Goal: Task Accomplishment & Management: Use online tool/utility

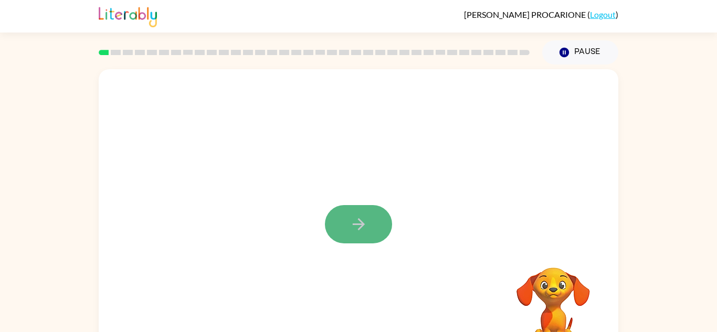
click at [365, 232] on icon "button" at bounding box center [358, 224] width 18 height 18
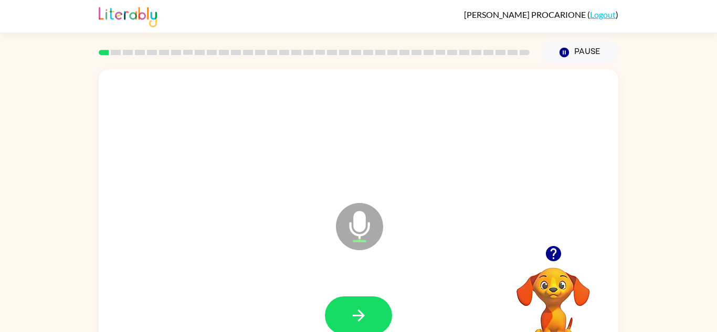
click at [365, 232] on icon "Microphone The Microphone is here when it is your turn to talk" at bounding box center [411, 239] width 157 height 79
click at [346, 320] on button "button" at bounding box center [358, 315] width 67 height 38
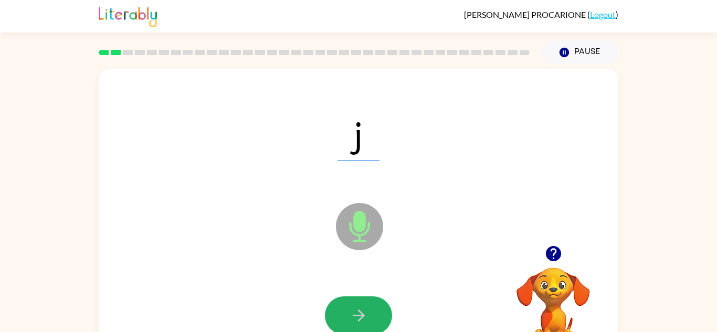
click at [349, 316] on icon "button" at bounding box center [358, 315] width 18 height 18
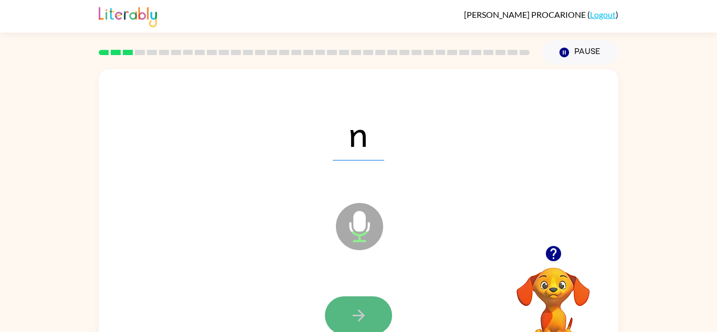
click at [349, 316] on icon "button" at bounding box center [358, 315] width 18 height 18
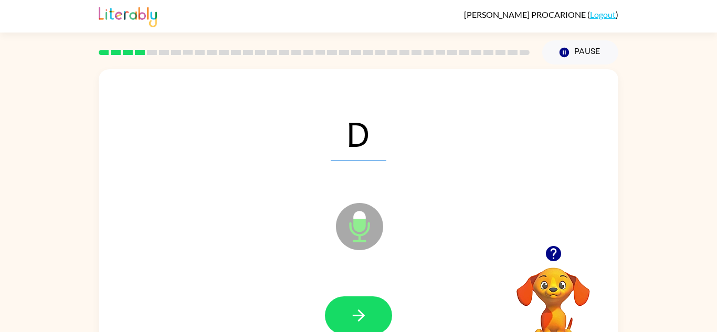
click at [358, 218] on icon "Microphone The Microphone is here when it is your turn to talk" at bounding box center [411, 239] width 157 height 79
click at [356, 315] on icon "button" at bounding box center [358, 316] width 12 height 12
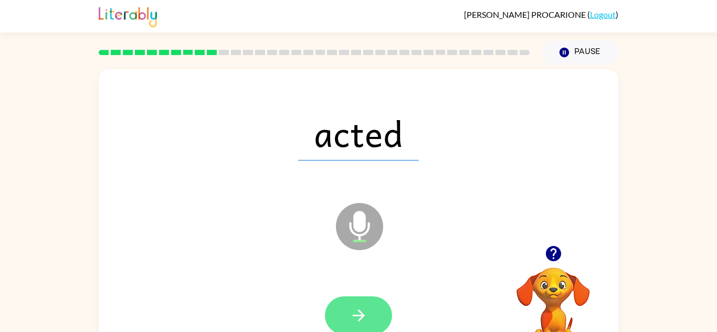
click at [348, 311] on button "button" at bounding box center [358, 315] width 67 height 38
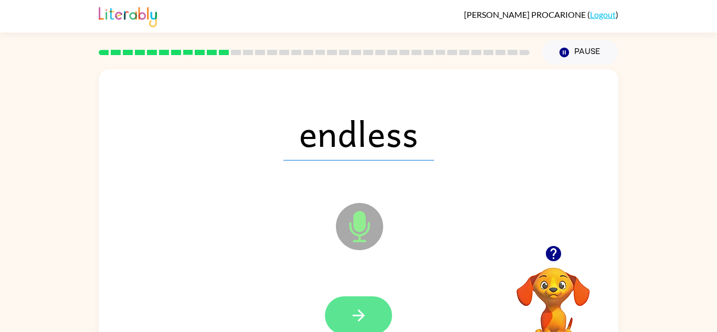
click at [368, 308] on button "button" at bounding box center [358, 315] width 67 height 38
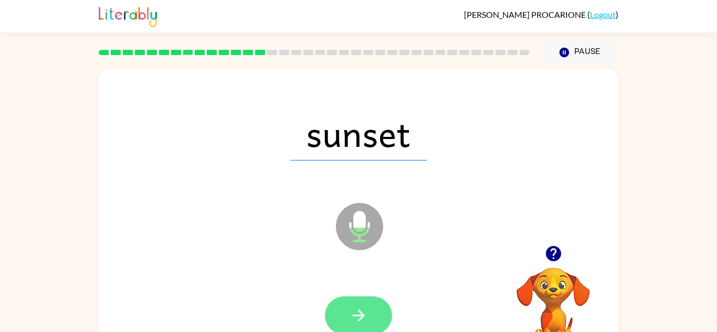
click at [346, 310] on button "button" at bounding box center [358, 315] width 67 height 38
click at [385, 303] on button "button" at bounding box center [358, 315] width 67 height 38
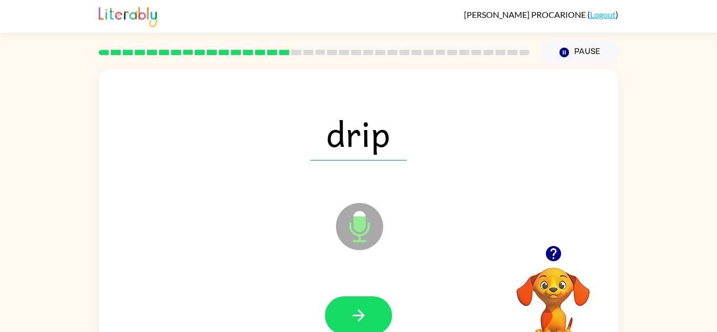
scroll to position [1, 0]
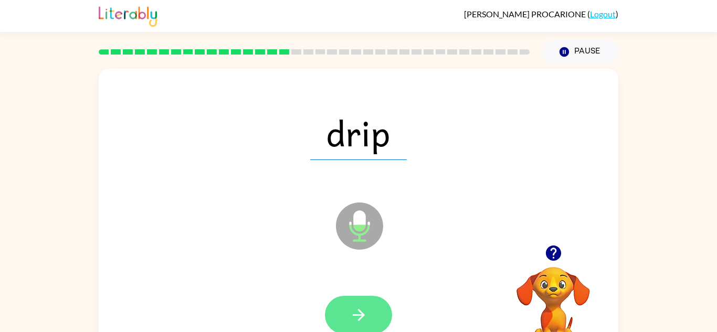
click at [366, 324] on button "button" at bounding box center [358, 315] width 67 height 38
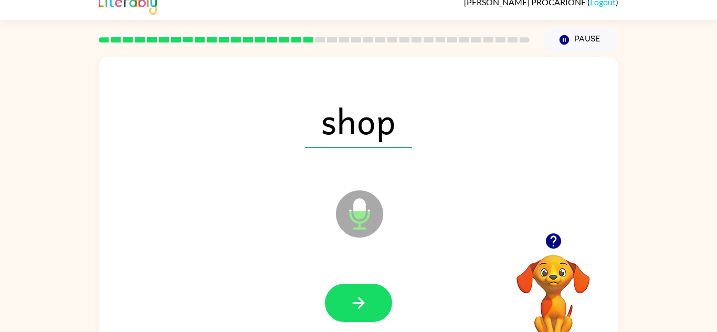
scroll to position [15, 0]
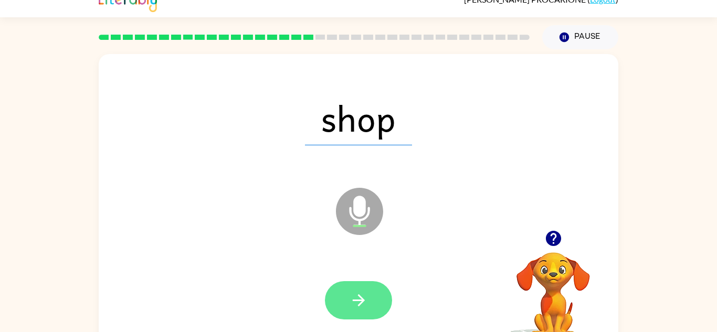
click at [362, 299] on icon "button" at bounding box center [358, 300] width 12 height 12
click at [374, 302] on button "button" at bounding box center [358, 300] width 67 height 38
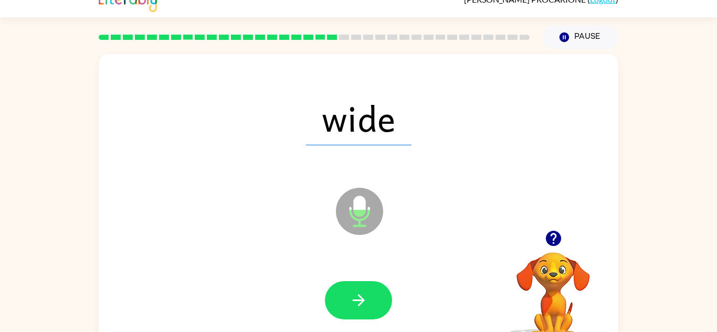
click at [353, 229] on icon at bounding box center [359, 211] width 47 height 47
click at [356, 218] on icon "Microphone The Microphone is here when it is your turn to talk" at bounding box center [411, 224] width 157 height 79
click at [544, 236] on icon "button" at bounding box center [553, 238] width 18 height 18
click at [554, 238] on icon "button" at bounding box center [553, 238] width 18 height 18
click at [555, 238] on icon "button" at bounding box center [553, 238] width 18 height 18
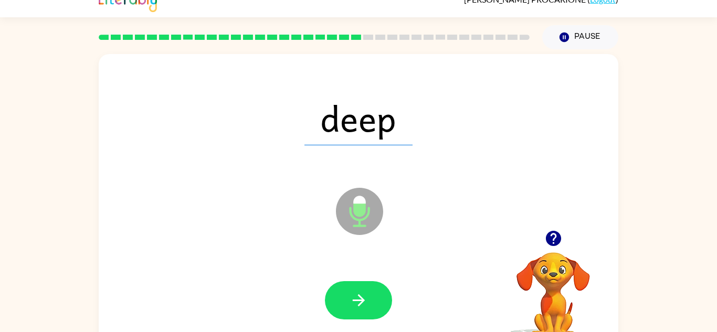
scroll to position [13, 0]
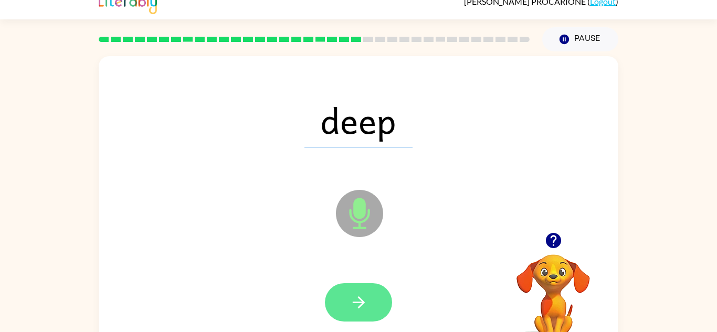
click at [370, 297] on button "button" at bounding box center [358, 302] width 67 height 38
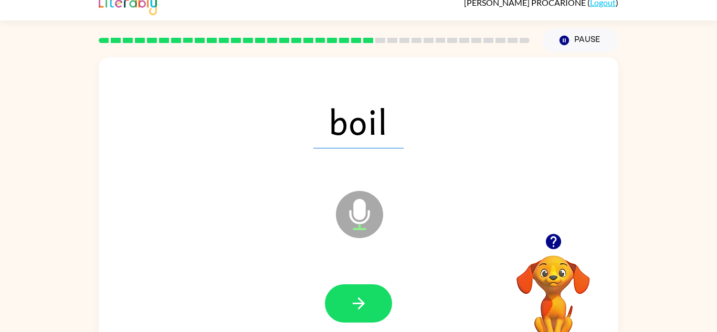
scroll to position [10, 0]
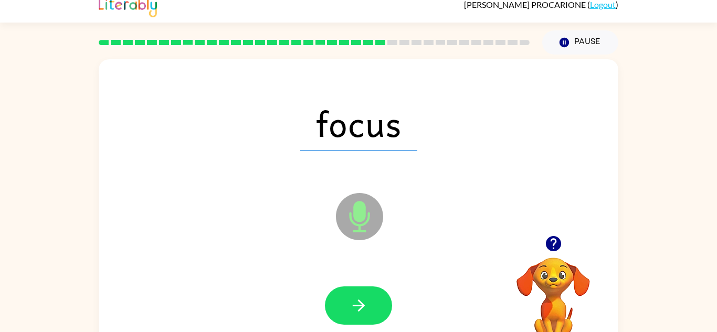
click at [556, 245] on icon "button" at bounding box center [552, 243] width 15 height 15
click at [550, 268] on video "Your browser must support playing .mp4 files to use Literably. Please try using…" at bounding box center [553, 293] width 105 height 105
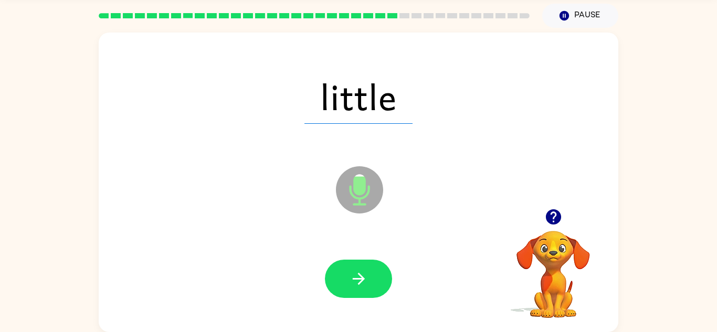
scroll to position [35, 0]
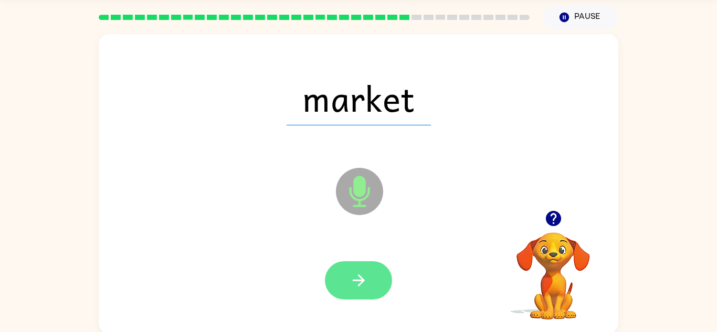
click at [355, 288] on icon "button" at bounding box center [358, 280] width 18 height 18
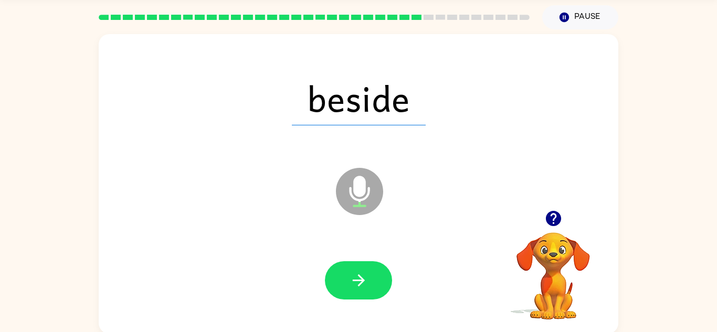
click at [646, 286] on div "beside Microphone The Microphone is here when it is your turn to talk Your brow…" at bounding box center [358, 181] width 717 height 304
click at [562, 218] on icon "button" at bounding box center [553, 218] width 18 height 18
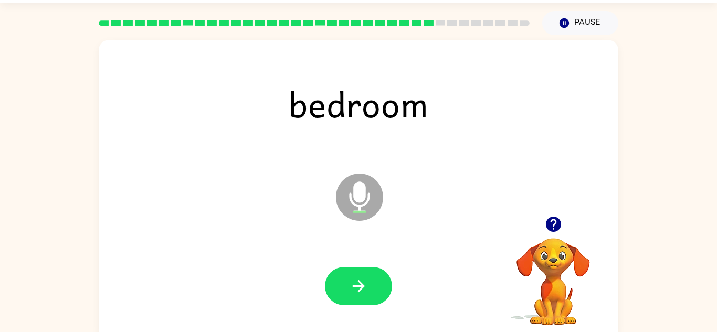
scroll to position [28, 0]
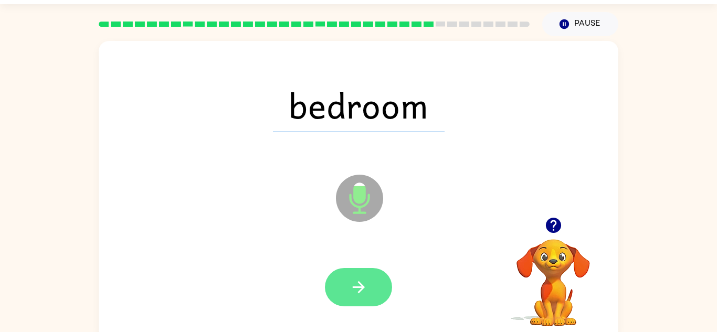
click at [367, 279] on icon "button" at bounding box center [358, 287] width 18 height 18
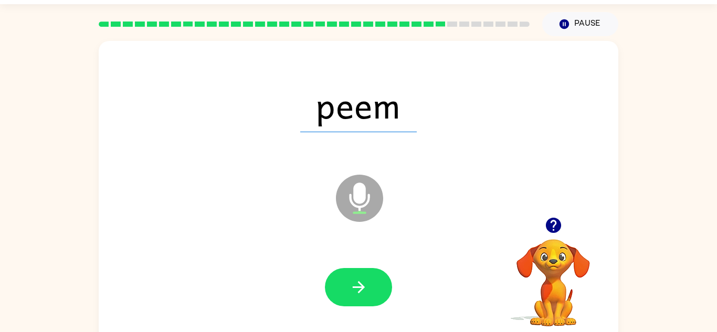
click at [555, 233] on icon "button" at bounding box center [553, 225] width 18 height 18
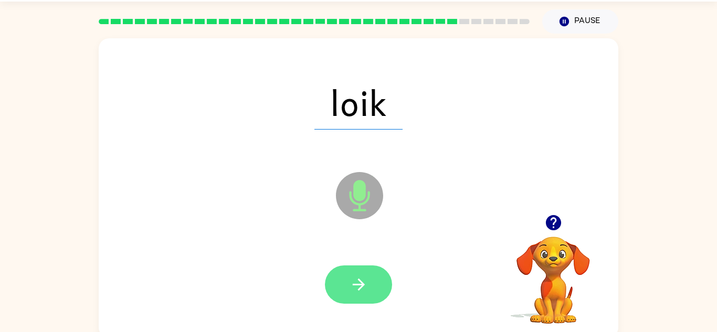
click at [353, 283] on icon "button" at bounding box center [358, 284] width 18 height 18
click at [367, 293] on icon "button" at bounding box center [358, 284] width 18 height 18
click at [364, 265] on button "button" at bounding box center [358, 284] width 67 height 38
click at [344, 297] on button "button" at bounding box center [358, 284] width 67 height 38
click at [339, 293] on button "button" at bounding box center [358, 284] width 67 height 38
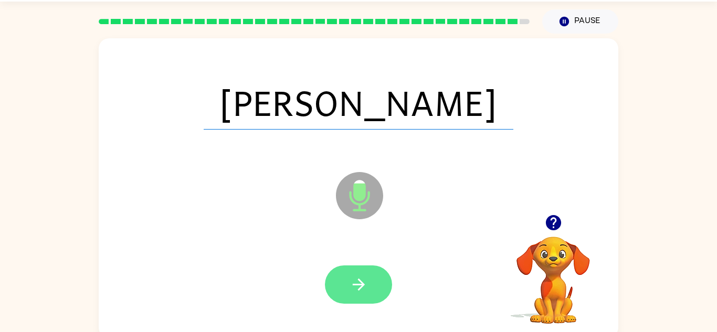
click at [369, 283] on button "button" at bounding box center [358, 284] width 67 height 38
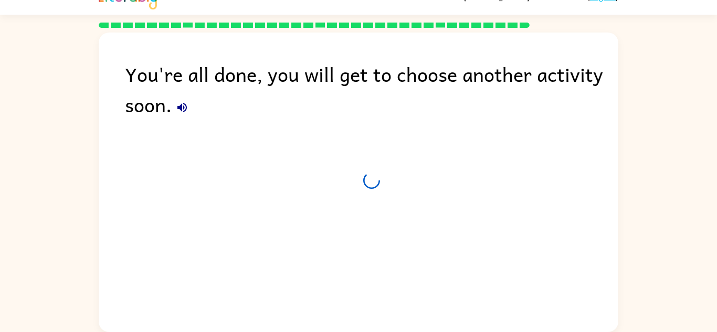
scroll to position [18, 0]
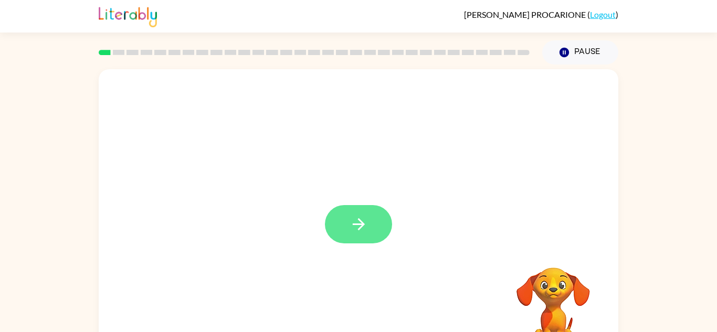
click at [328, 217] on button "button" at bounding box center [358, 224] width 67 height 38
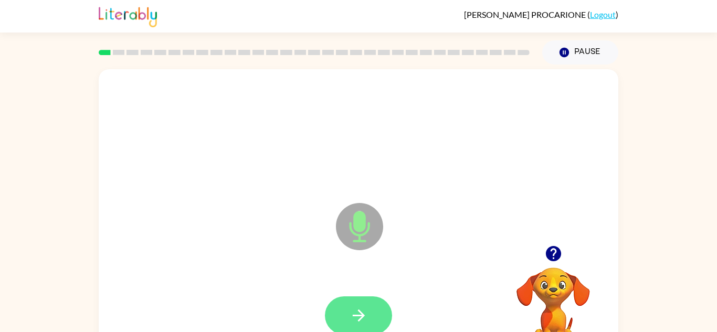
click at [359, 307] on icon "button" at bounding box center [358, 315] width 18 height 18
click at [377, 307] on button "button" at bounding box center [358, 315] width 67 height 38
click at [371, 304] on button "button" at bounding box center [358, 315] width 67 height 38
click at [366, 321] on icon "button" at bounding box center [358, 315] width 18 height 18
click at [374, 290] on div at bounding box center [358, 316] width 498 height 86
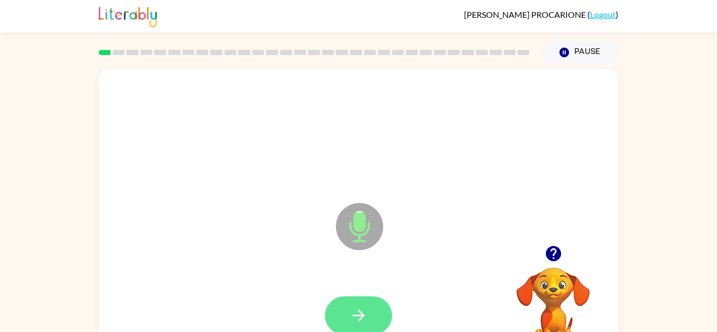
click at [364, 321] on icon "button" at bounding box center [358, 315] width 18 height 18
click at [368, 316] on button "button" at bounding box center [358, 315] width 67 height 38
click at [371, 307] on button "button" at bounding box center [358, 315] width 67 height 38
click at [374, 301] on button "button" at bounding box center [358, 315] width 67 height 38
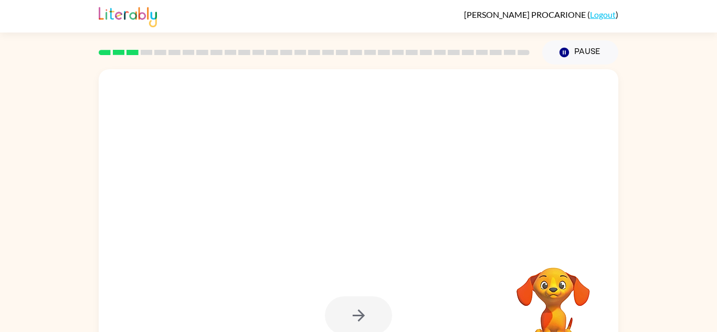
click at [372, 321] on div at bounding box center [358, 315] width 67 height 38
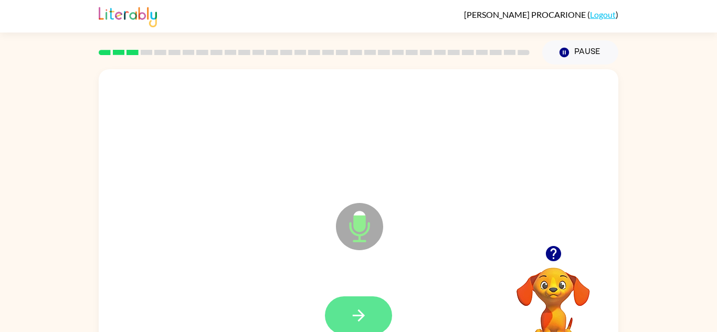
click at [359, 299] on button "button" at bounding box center [358, 315] width 67 height 38
click at [357, 324] on icon "button" at bounding box center [358, 315] width 18 height 18
click at [371, 304] on button "button" at bounding box center [358, 315] width 67 height 38
click at [342, 325] on button "button" at bounding box center [358, 315] width 67 height 38
click at [358, 304] on button "button" at bounding box center [358, 315] width 67 height 38
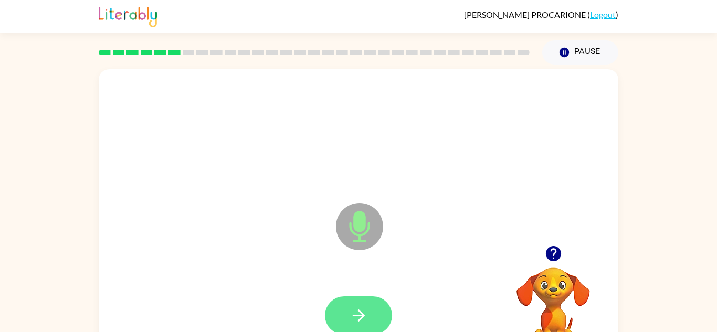
click at [354, 307] on icon "button" at bounding box center [358, 315] width 18 height 18
click at [358, 301] on button "button" at bounding box center [358, 315] width 67 height 38
click at [337, 313] on button "button" at bounding box center [358, 315] width 67 height 38
click at [364, 324] on icon "button" at bounding box center [358, 315] width 18 height 18
click at [372, 310] on button "button" at bounding box center [358, 315] width 67 height 38
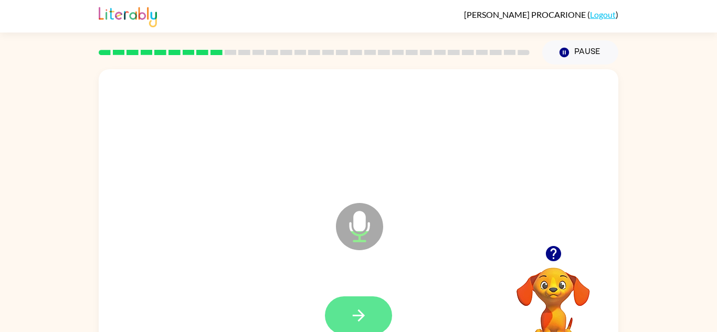
click at [363, 315] on icon "button" at bounding box center [358, 316] width 12 height 12
click at [371, 308] on button "button" at bounding box center [358, 315] width 67 height 38
click at [357, 310] on icon "button" at bounding box center [358, 315] width 18 height 18
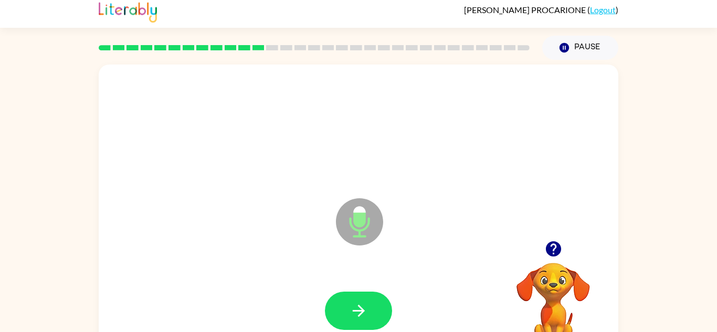
scroll to position [6, 0]
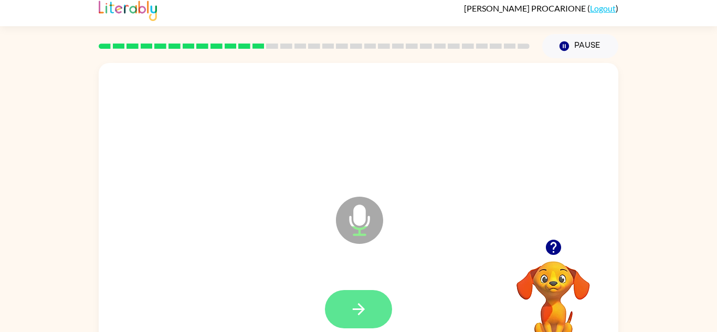
click at [365, 314] on icon "button" at bounding box center [358, 309] width 18 height 18
click at [335, 292] on button "button" at bounding box center [358, 309] width 67 height 38
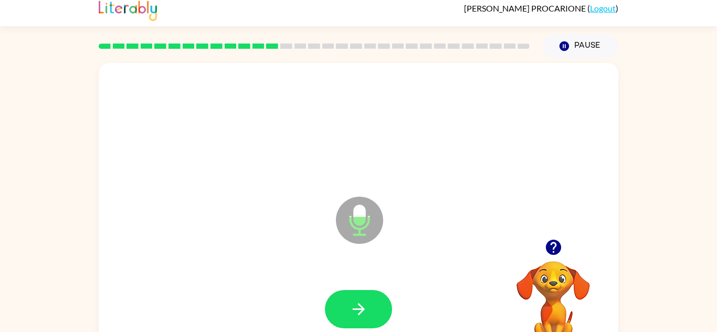
scroll to position [4, 0]
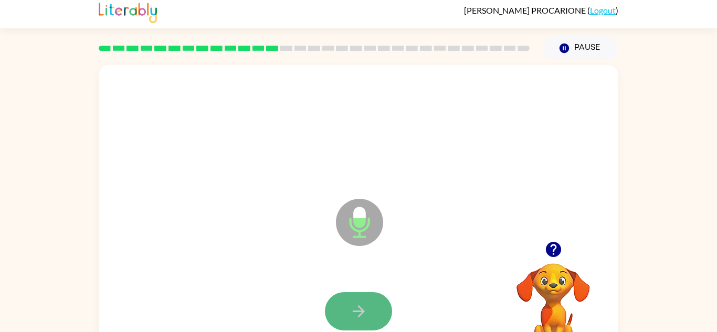
click at [343, 308] on button "button" at bounding box center [358, 311] width 67 height 38
click at [346, 295] on button "button" at bounding box center [358, 311] width 67 height 38
click at [351, 303] on icon "button" at bounding box center [358, 311] width 18 height 18
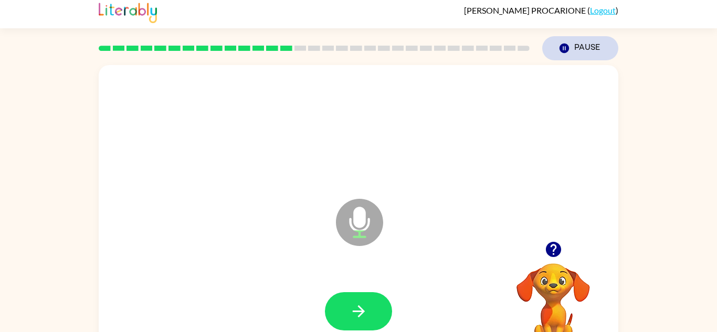
click at [563, 48] on icon "Pause" at bounding box center [564, 48] width 12 height 12
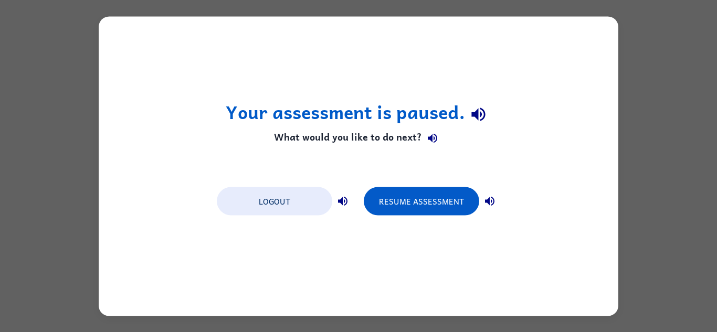
scroll to position [0, 0]
click at [645, 41] on div "Your assessment is paused. What would you like to do next? Logout Resume Assess…" at bounding box center [358, 166] width 717 height 332
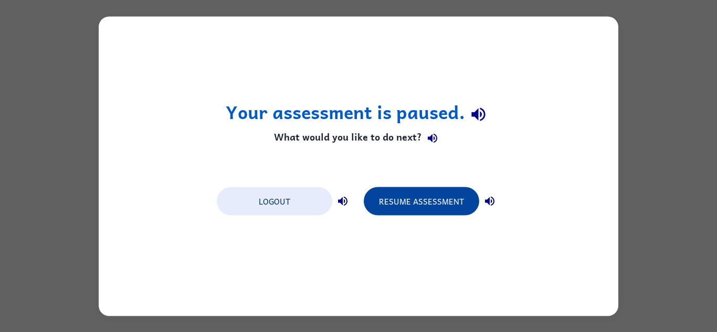
click at [424, 206] on button "Resume Assessment" at bounding box center [421, 201] width 115 height 28
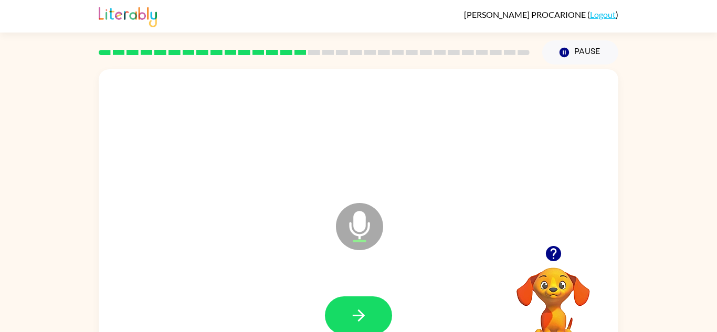
click at [347, 294] on div at bounding box center [358, 316] width 498 height 86
click at [354, 306] on icon "button" at bounding box center [358, 315] width 18 height 18
click at [357, 321] on icon "button" at bounding box center [358, 315] width 18 height 18
click at [358, 325] on button "button" at bounding box center [358, 315] width 67 height 38
click at [359, 313] on icon "button" at bounding box center [358, 315] width 18 height 18
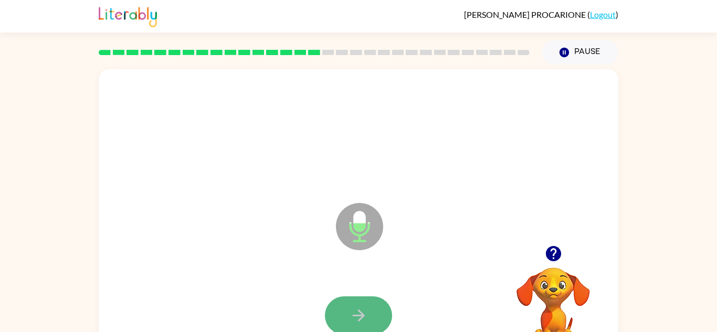
click at [361, 320] on icon "button" at bounding box center [358, 315] width 18 height 18
click at [360, 316] on icon "button" at bounding box center [358, 315] width 18 height 18
click at [362, 320] on icon "button" at bounding box center [358, 315] width 18 height 18
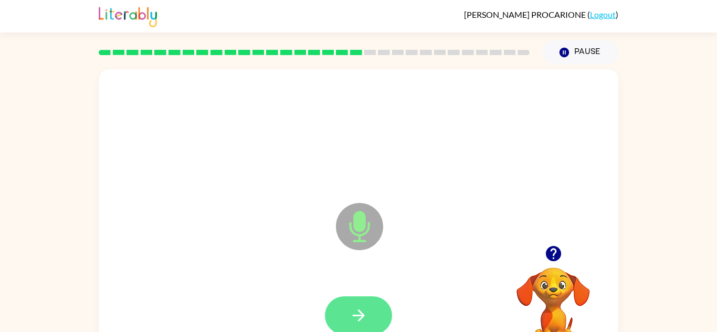
click at [364, 326] on button "button" at bounding box center [358, 315] width 67 height 38
click at [365, 327] on button "button" at bounding box center [358, 315] width 67 height 38
click at [363, 323] on icon "button" at bounding box center [358, 315] width 18 height 18
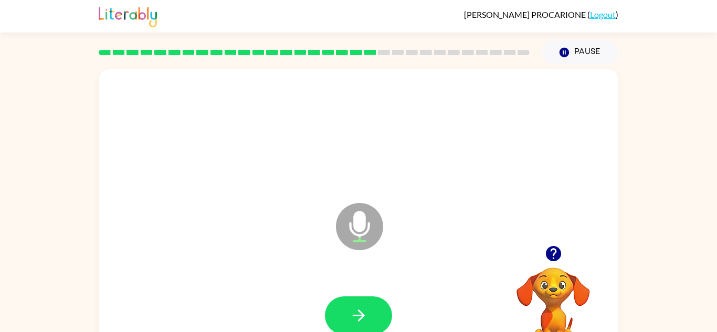
click at [363, 323] on icon "button" at bounding box center [358, 315] width 18 height 18
click at [361, 321] on icon "button" at bounding box center [358, 315] width 18 height 18
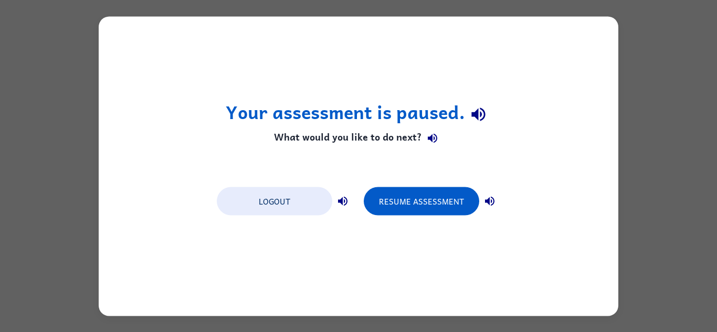
click at [414, 198] on button "Resume Assessment" at bounding box center [421, 201] width 115 height 28
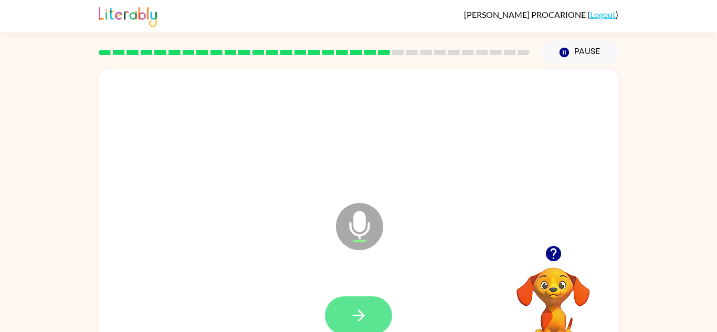
click at [360, 296] on button "button" at bounding box center [358, 315] width 67 height 38
click at [358, 315] on icon "button" at bounding box center [358, 316] width 12 height 12
click at [360, 317] on icon "button" at bounding box center [358, 316] width 12 height 12
click at [365, 322] on icon "button" at bounding box center [358, 315] width 18 height 18
click at [364, 321] on icon "button" at bounding box center [358, 315] width 18 height 18
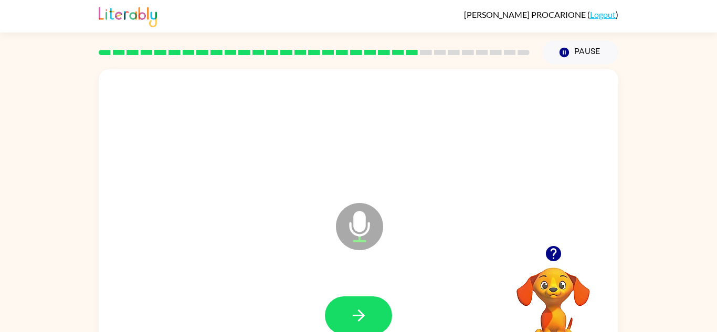
click at [364, 321] on icon "button" at bounding box center [358, 315] width 18 height 18
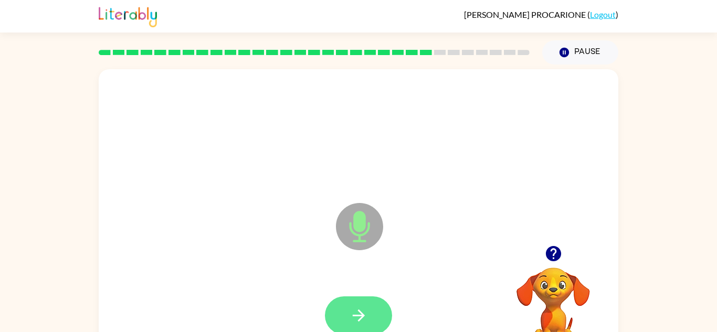
click at [366, 321] on icon "button" at bounding box center [358, 315] width 18 height 18
click at [365, 318] on icon "button" at bounding box center [358, 315] width 18 height 18
click at [364, 318] on icon "button" at bounding box center [358, 315] width 18 height 18
click at [368, 320] on button "button" at bounding box center [358, 315] width 67 height 38
click at [373, 330] on button "button" at bounding box center [358, 315] width 67 height 38
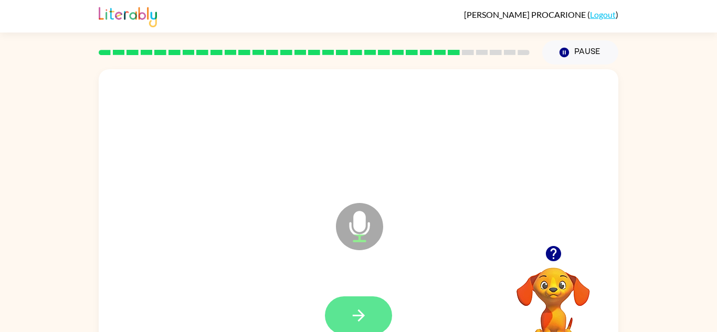
click at [361, 322] on icon "button" at bounding box center [358, 315] width 18 height 18
click at [366, 320] on icon "button" at bounding box center [358, 315] width 18 height 18
click at [364, 318] on icon "button" at bounding box center [358, 315] width 18 height 18
click at [370, 316] on button "button" at bounding box center [358, 315] width 67 height 38
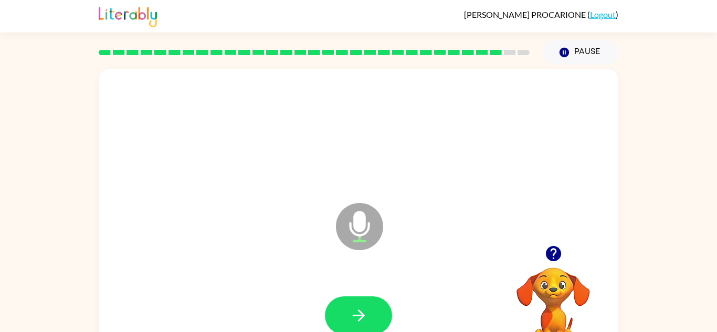
click at [370, 315] on button "button" at bounding box center [358, 315] width 67 height 38
click at [369, 318] on button "button" at bounding box center [358, 315] width 67 height 38
click at [365, 313] on icon "button" at bounding box center [358, 315] width 18 height 18
